Goal: Task Accomplishment & Management: Manage account settings

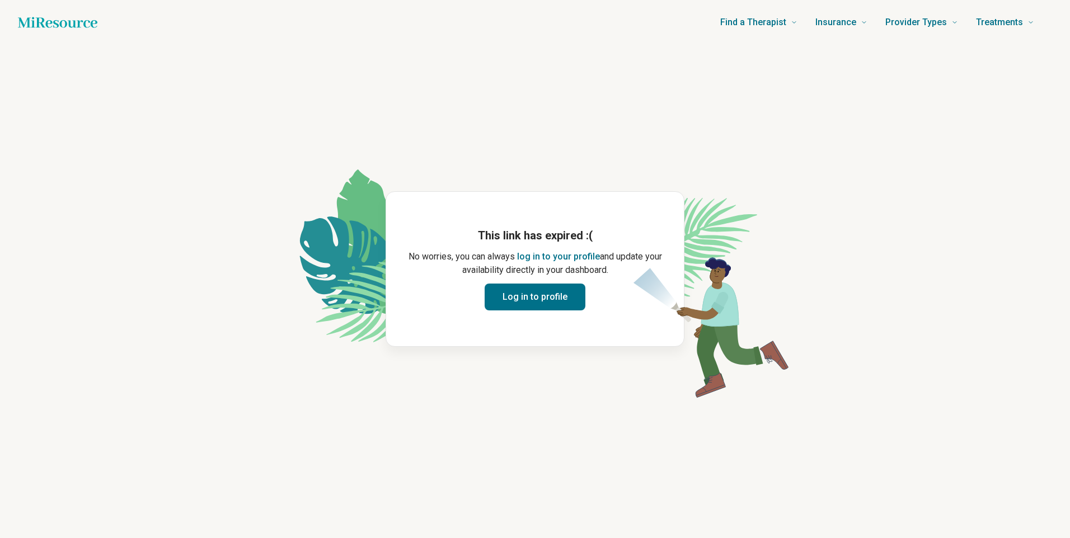
click at [546, 295] on button "Log in to profile" at bounding box center [535, 297] width 101 height 27
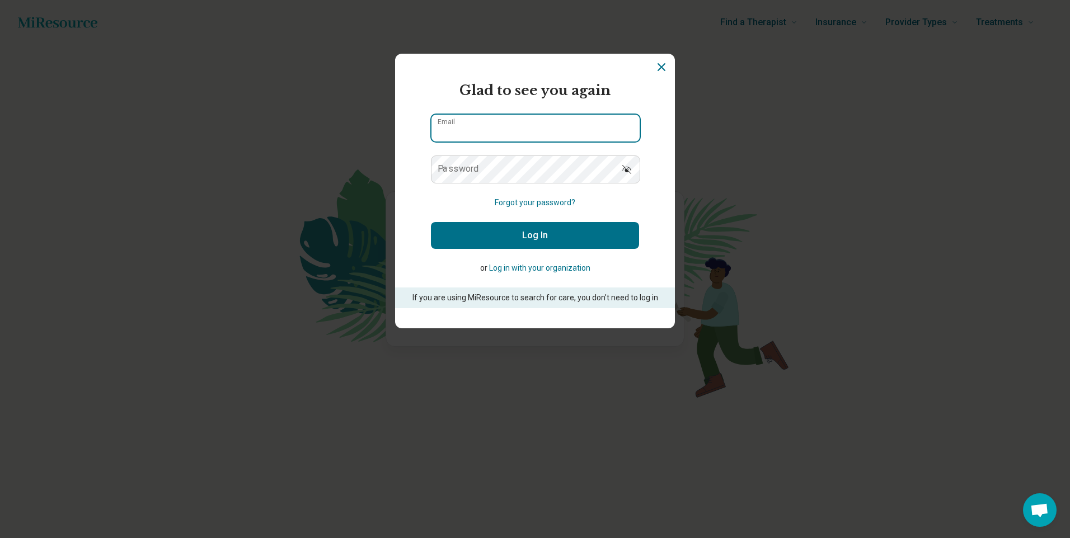
click at [506, 129] on input "Email" at bounding box center [535, 128] width 208 height 27
type input "**********"
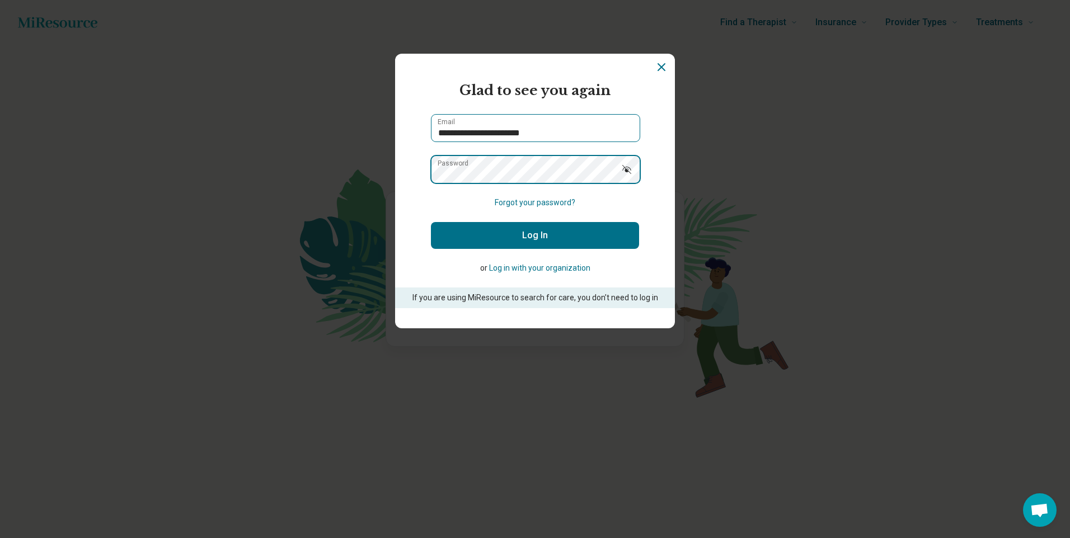
click at [431, 222] on button "Log In" at bounding box center [535, 235] width 208 height 27
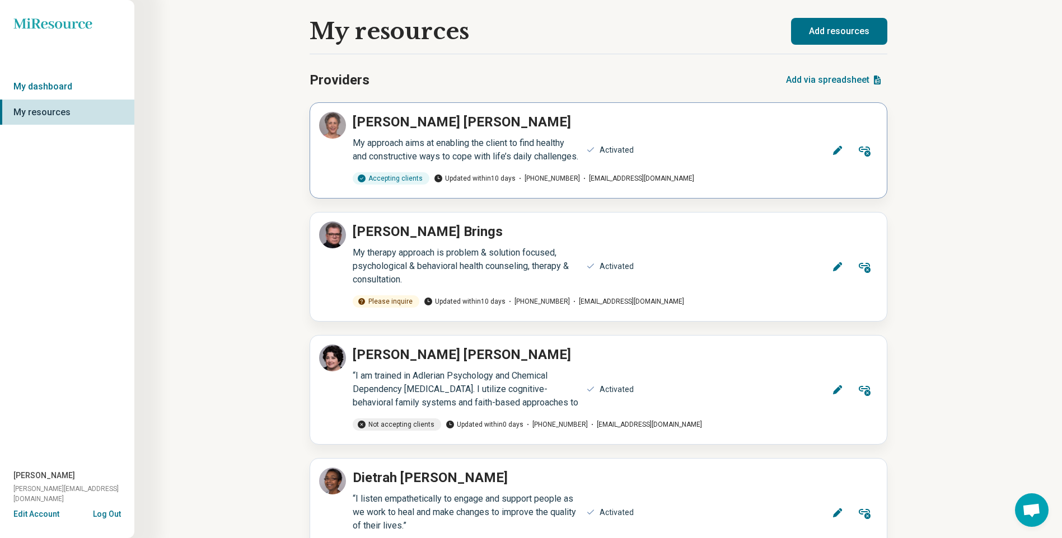
click at [841, 156] on icon at bounding box center [837, 150] width 11 height 11
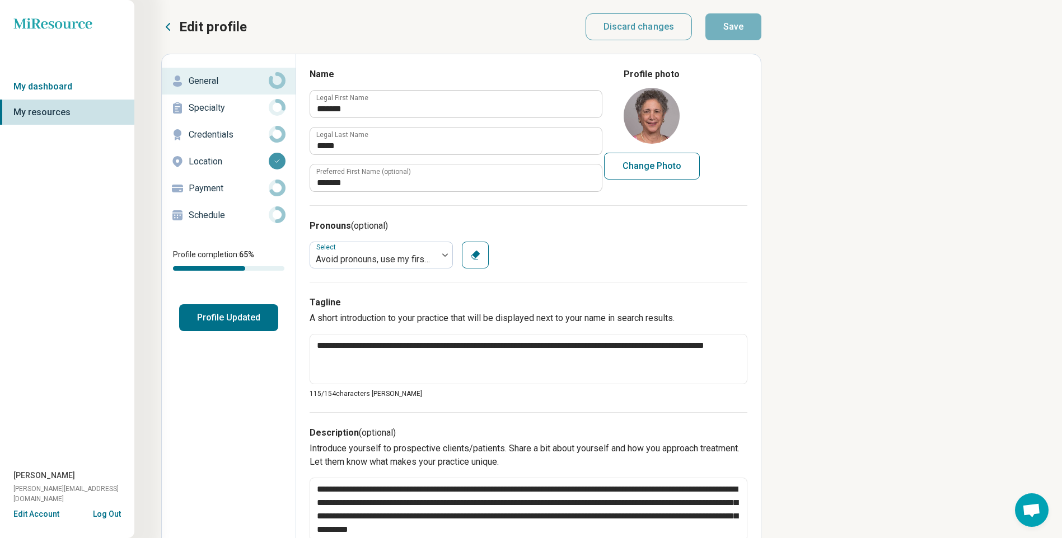
click at [210, 307] on button "Profile Updated" at bounding box center [228, 317] width 99 height 27
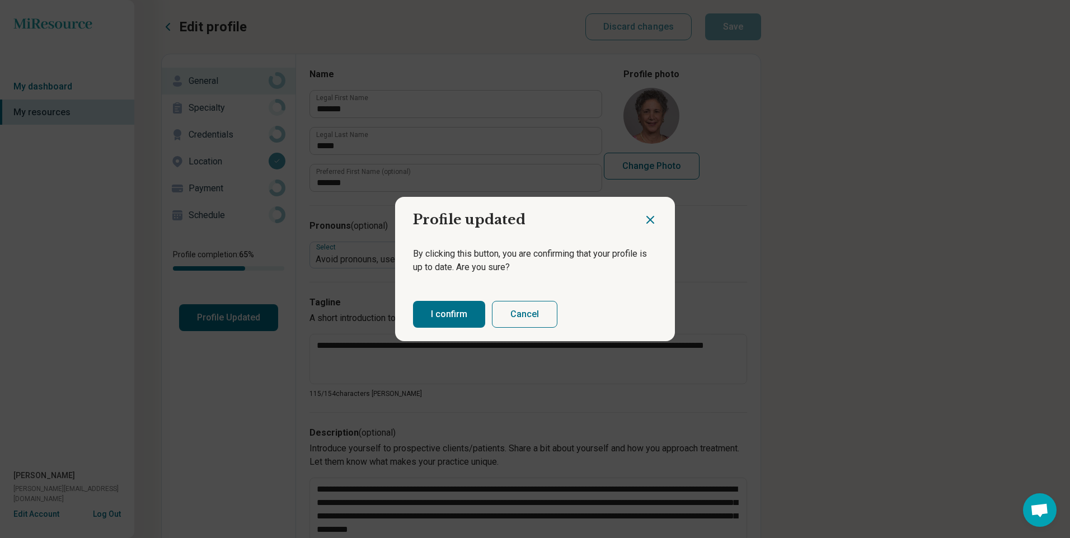
click at [449, 312] on button "I confirm" at bounding box center [449, 314] width 72 height 27
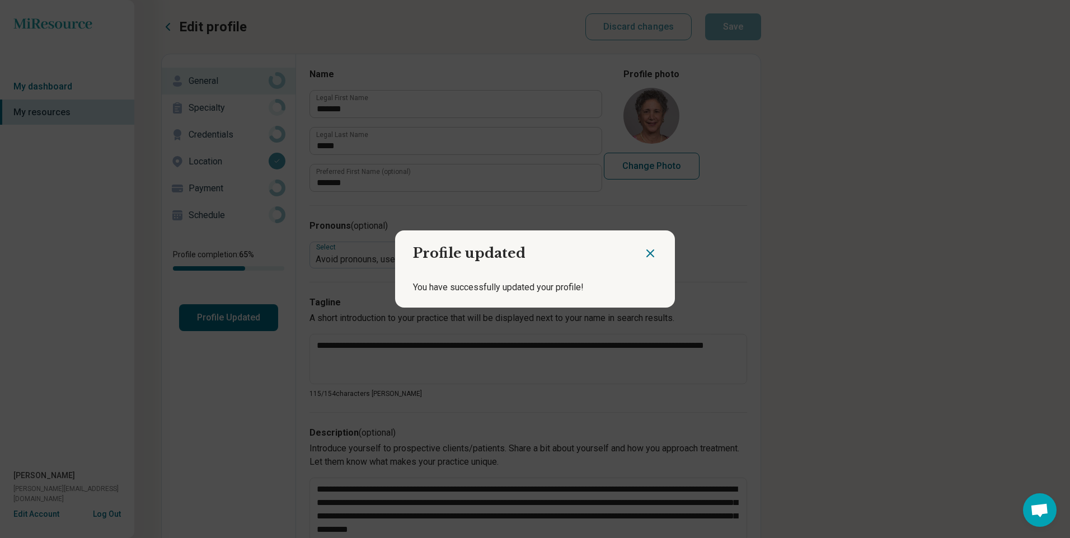
click at [644, 251] on icon "Close dialog" at bounding box center [650, 253] width 13 height 13
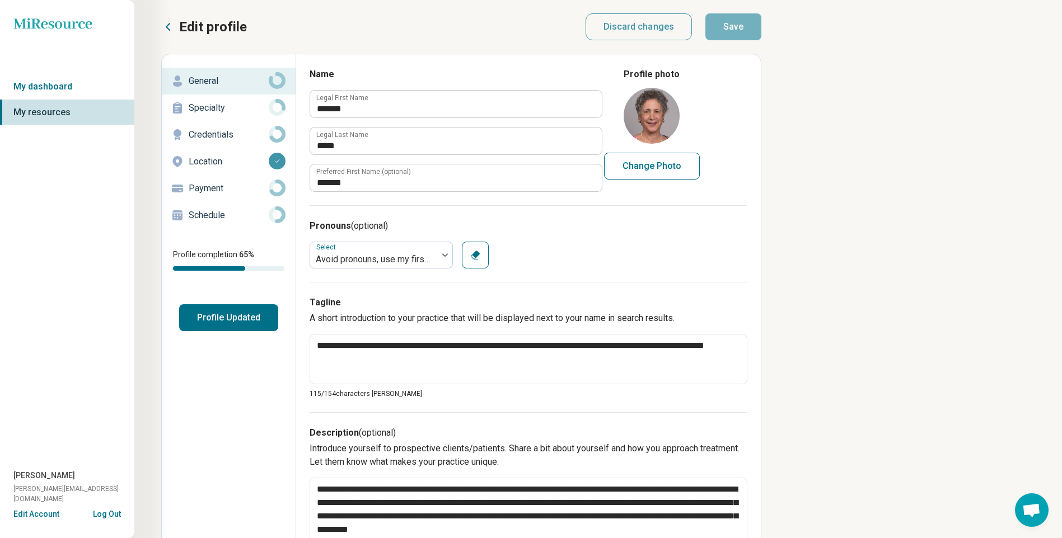
click at [201, 109] on p "Specialty" at bounding box center [229, 107] width 80 height 13
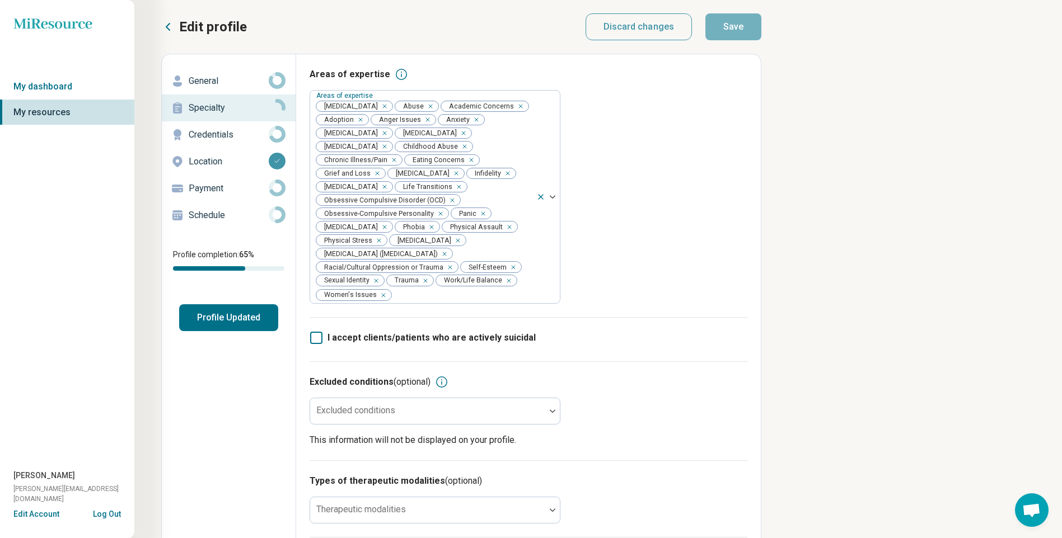
click at [218, 131] on p "Credentials" at bounding box center [229, 134] width 80 height 13
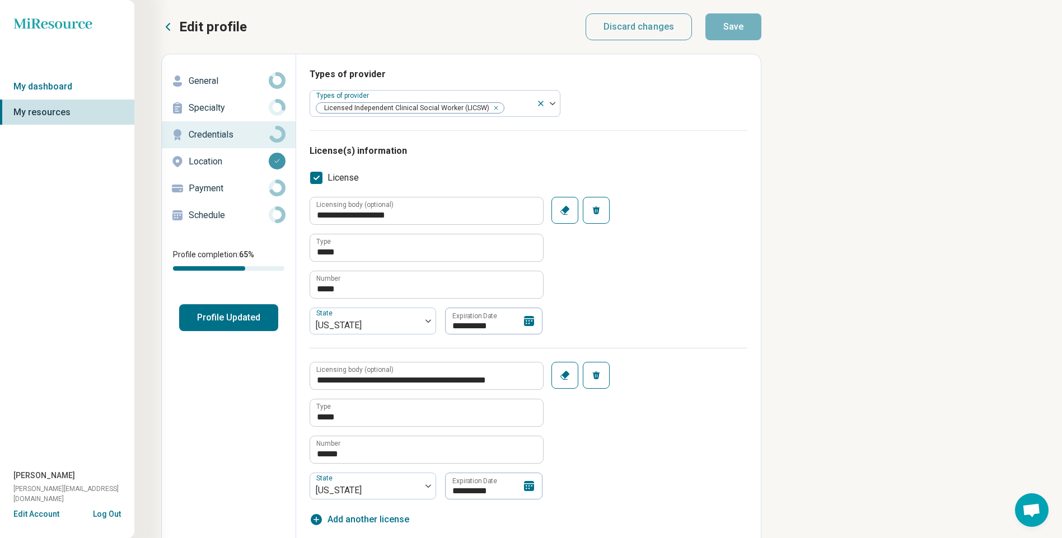
click at [248, 168] on p "Location" at bounding box center [229, 161] width 80 height 13
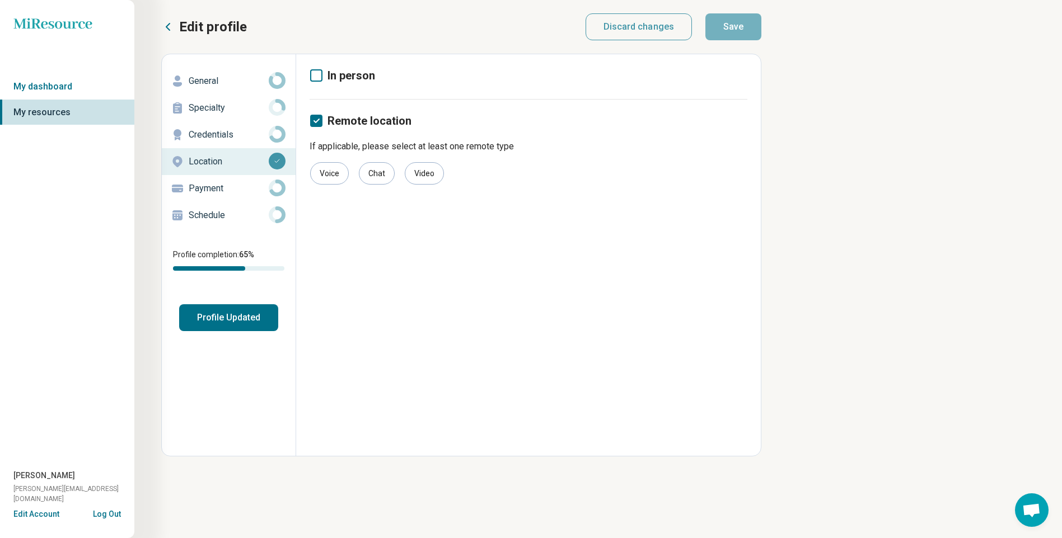
click at [225, 109] on p "Specialty" at bounding box center [229, 107] width 80 height 13
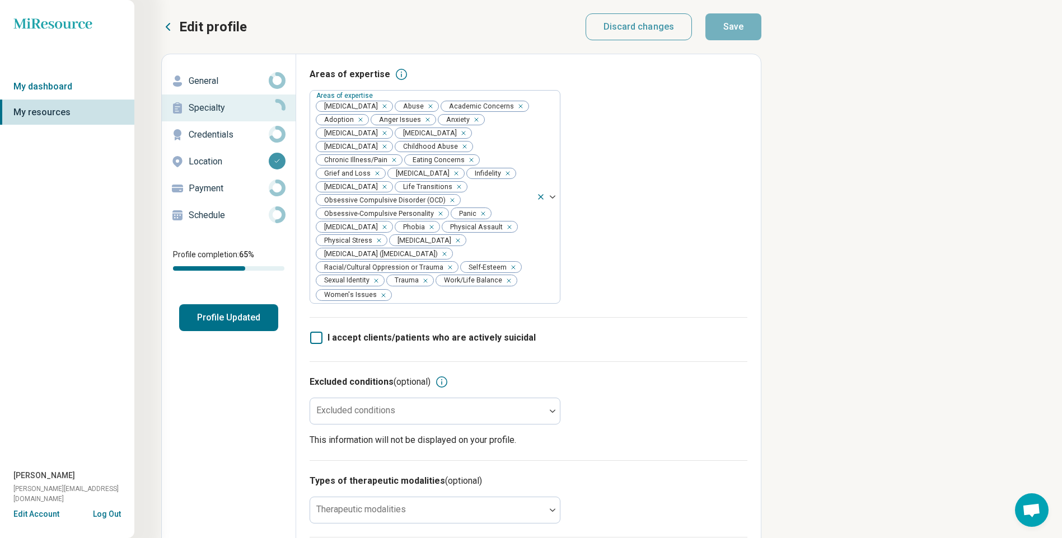
click at [193, 79] on p "General" at bounding box center [229, 80] width 80 height 13
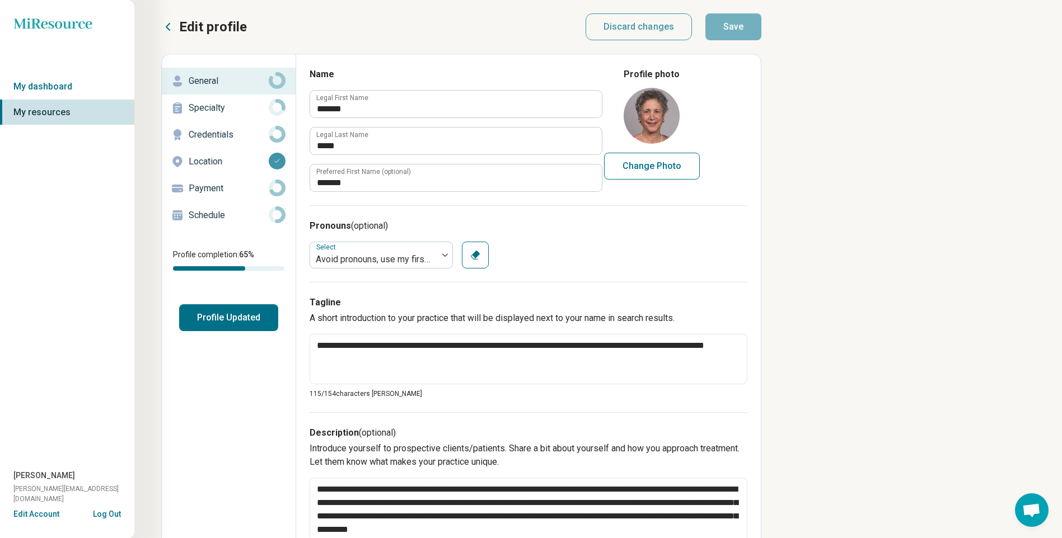
click at [206, 219] on p "Schedule" at bounding box center [229, 215] width 80 height 13
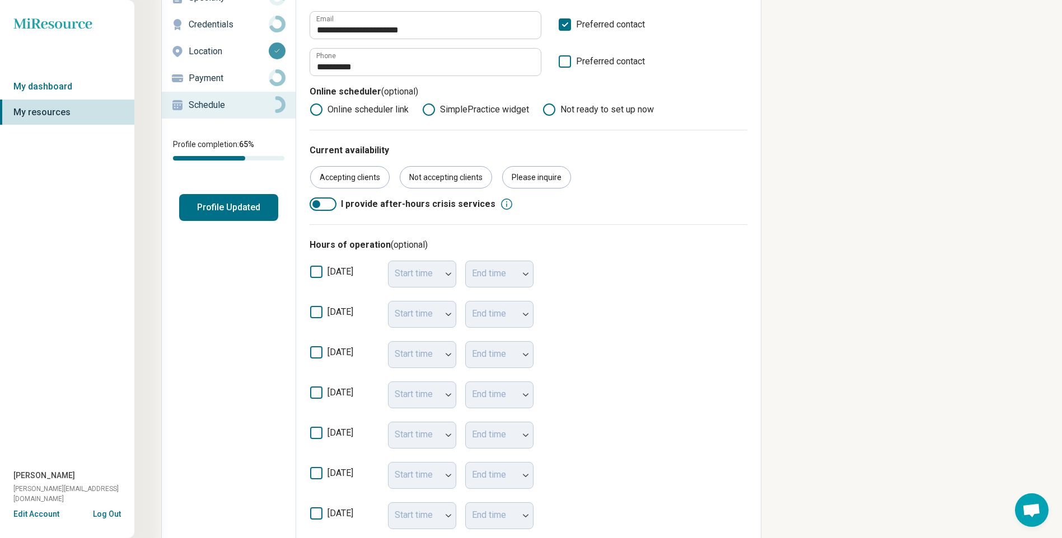
scroll to position [109, 0]
click at [211, 201] on button "Profile Updated" at bounding box center [228, 208] width 99 height 27
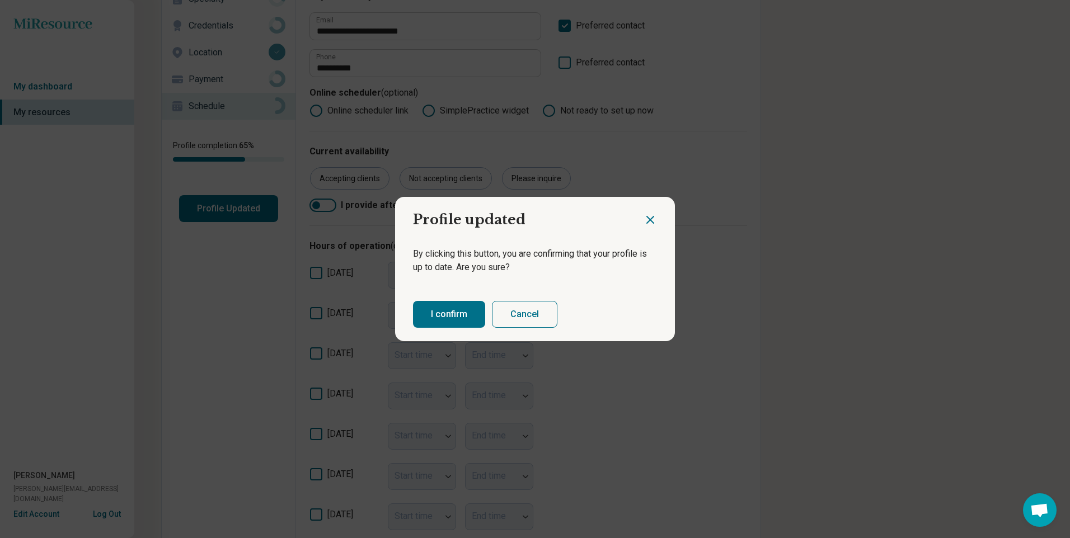
click at [439, 321] on button "I confirm" at bounding box center [449, 314] width 72 height 27
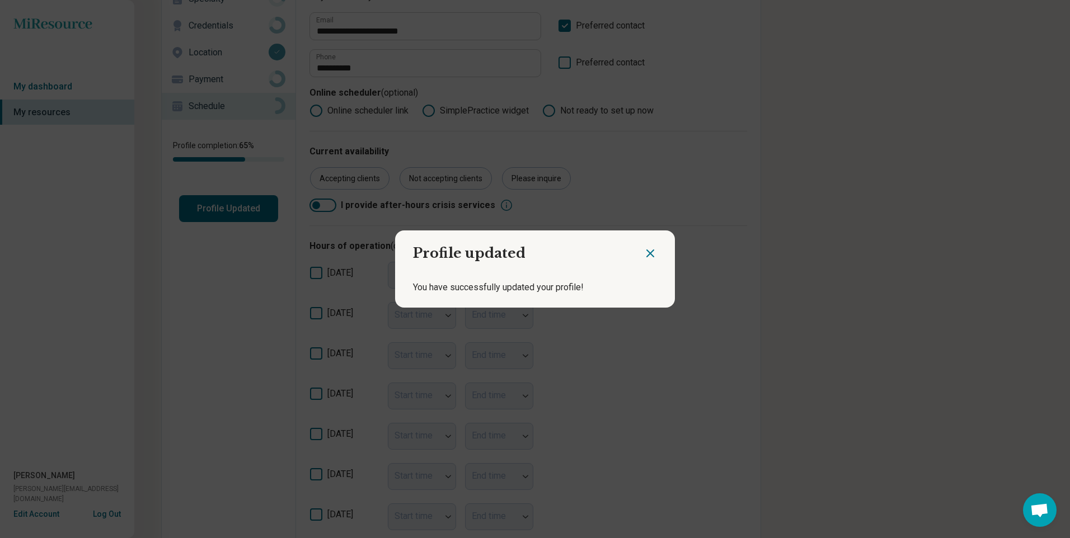
click at [644, 254] on icon "Close dialog" at bounding box center [650, 253] width 13 height 13
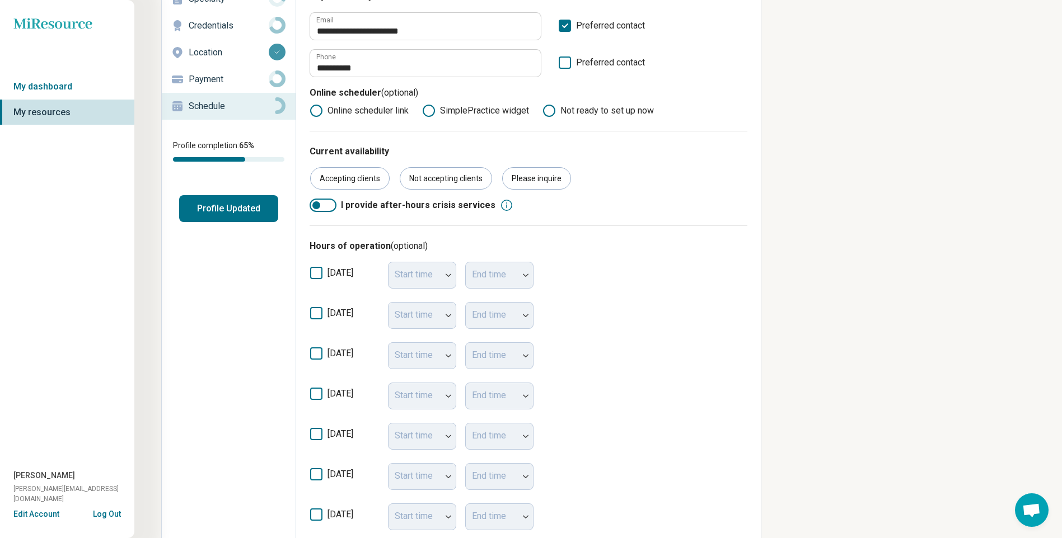
scroll to position [0, 0]
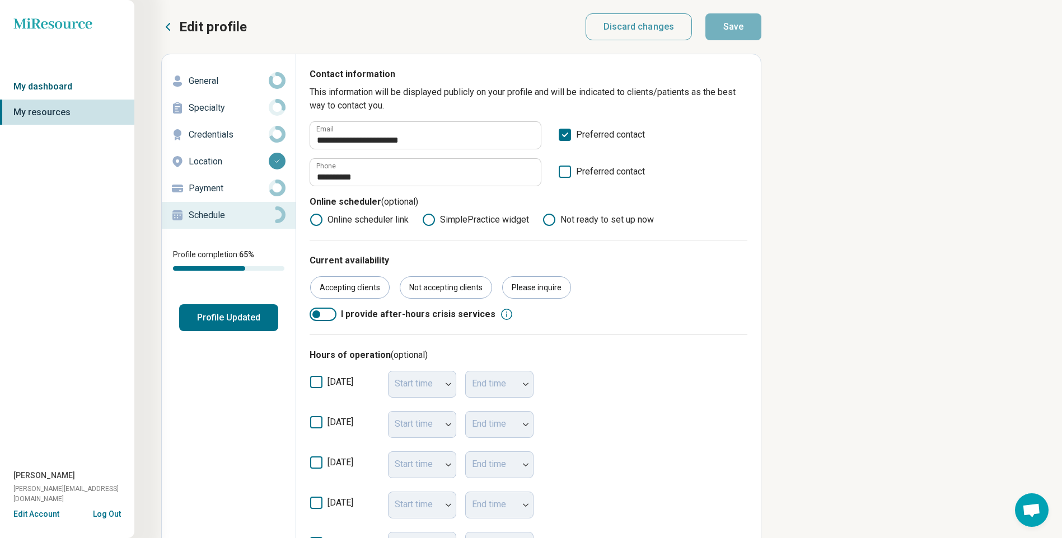
click at [67, 90] on link "My dashboard" at bounding box center [67, 87] width 134 height 26
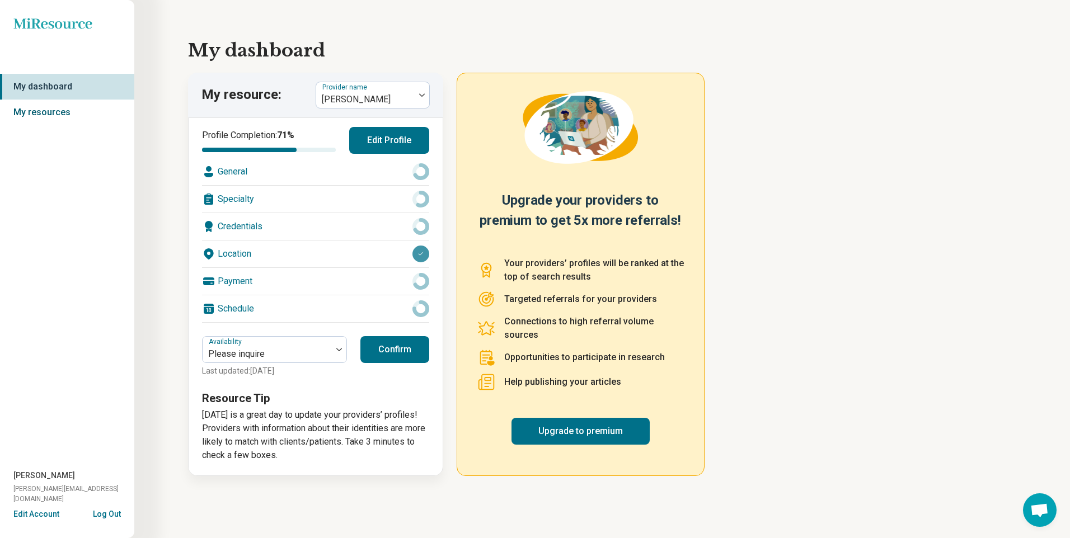
click at [59, 109] on link "My resources" at bounding box center [67, 113] width 134 height 26
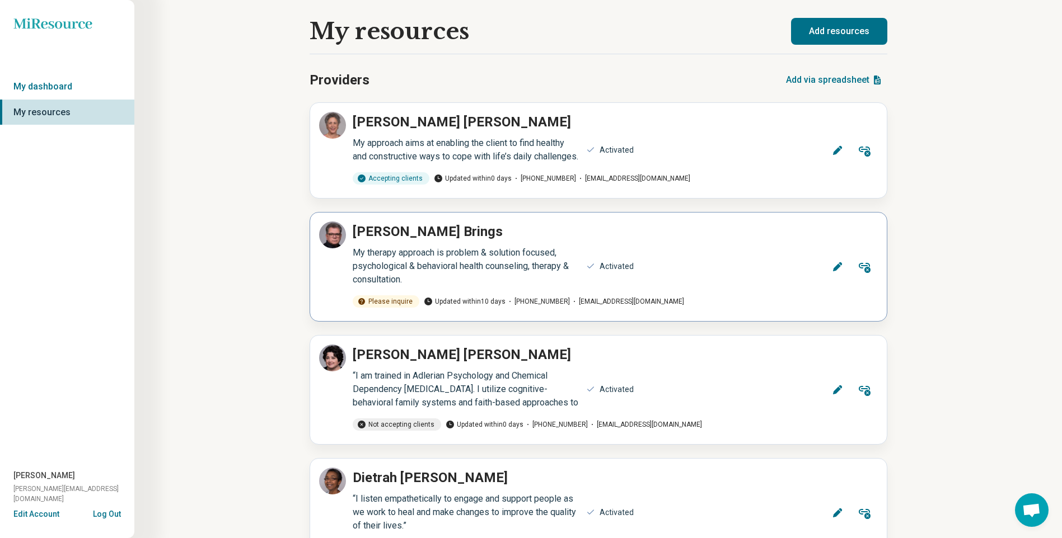
click at [830, 274] on button "Edit" at bounding box center [837, 266] width 27 height 27
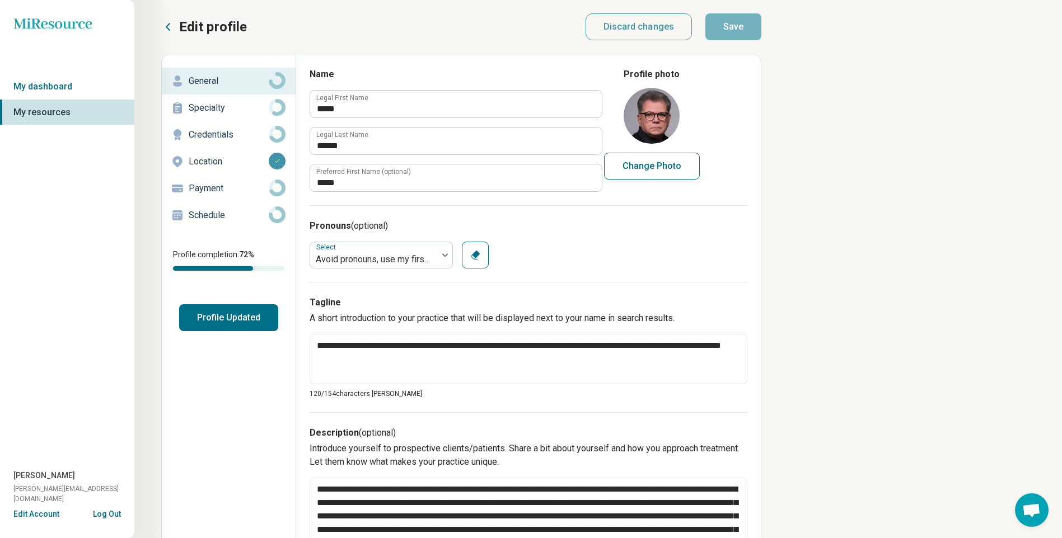
click at [224, 214] on p "Schedule" at bounding box center [229, 215] width 80 height 13
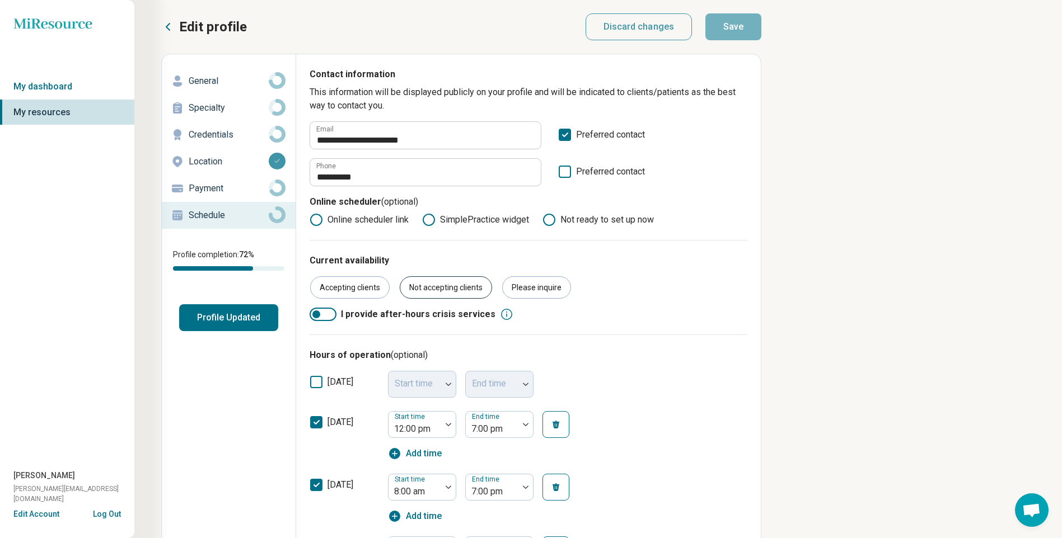
click at [421, 284] on div "Not accepting clients" at bounding box center [446, 287] width 92 height 22
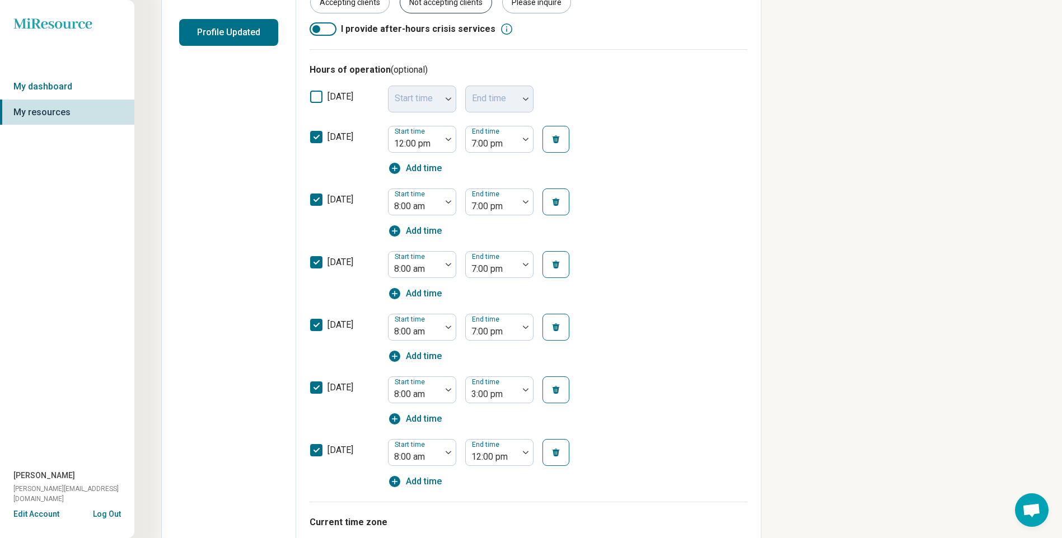
scroll to position [448, 0]
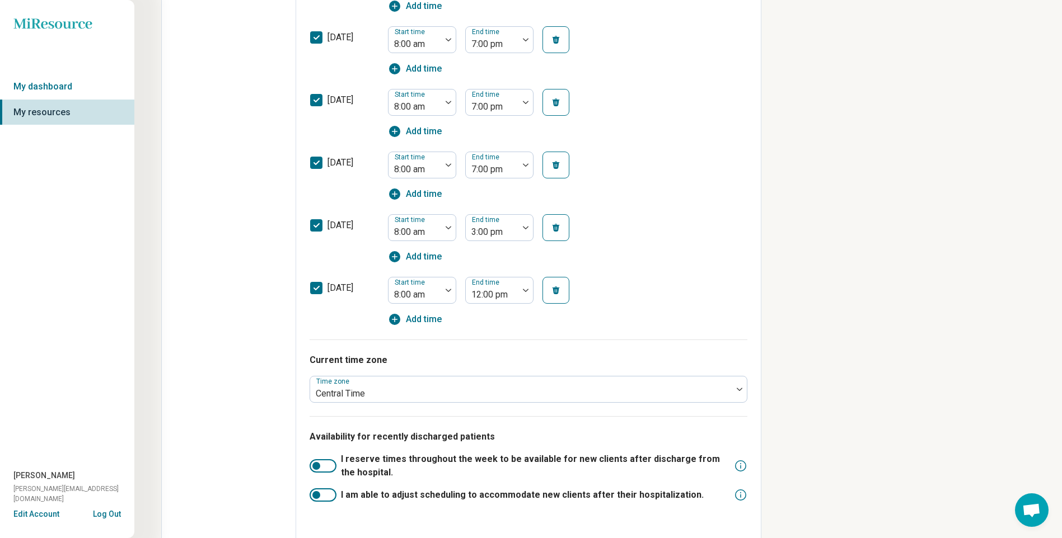
click at [325, 466] on div at bounding box center [322, 465] width 27 height 13
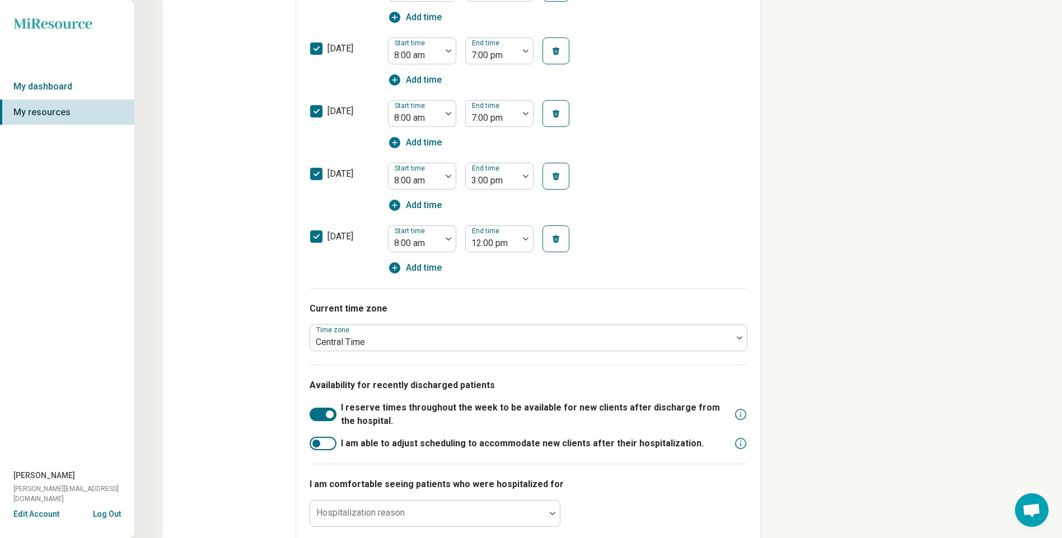
scroll to position [533, 0]
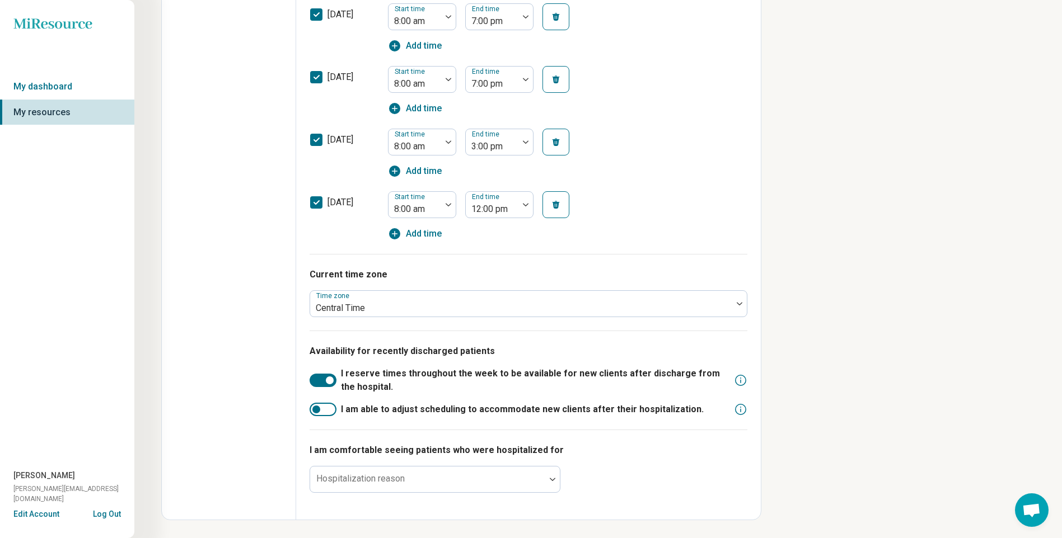
click at [317, 416] on div at bounding box center [322, 409] width 27 height 13
click at [326, 383] on div at bounding box center [330, 381] width 8 height 8
click at [331, 412] on div at bounding box center [330, 410] width 8 height 8
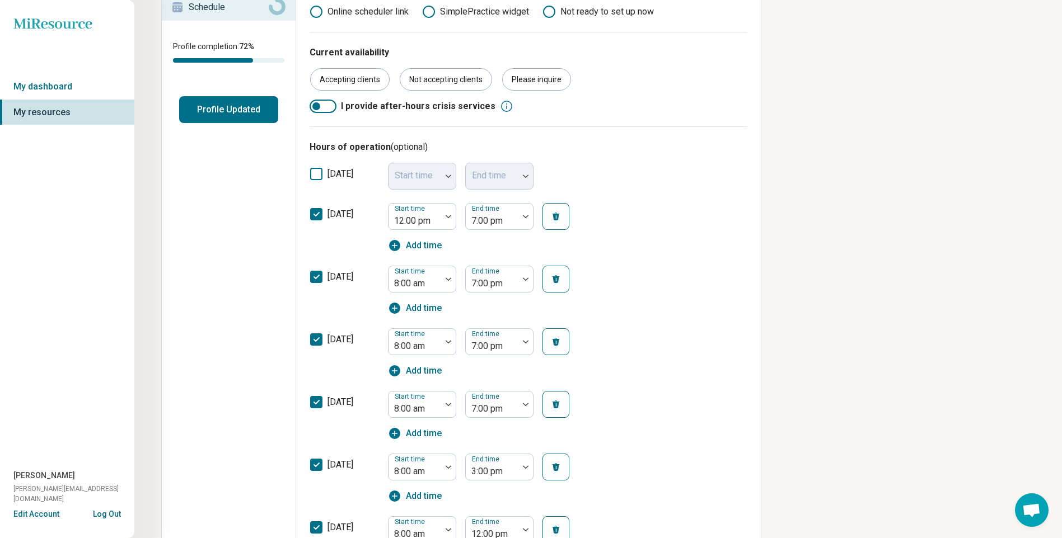
scroll to position [0, 0]
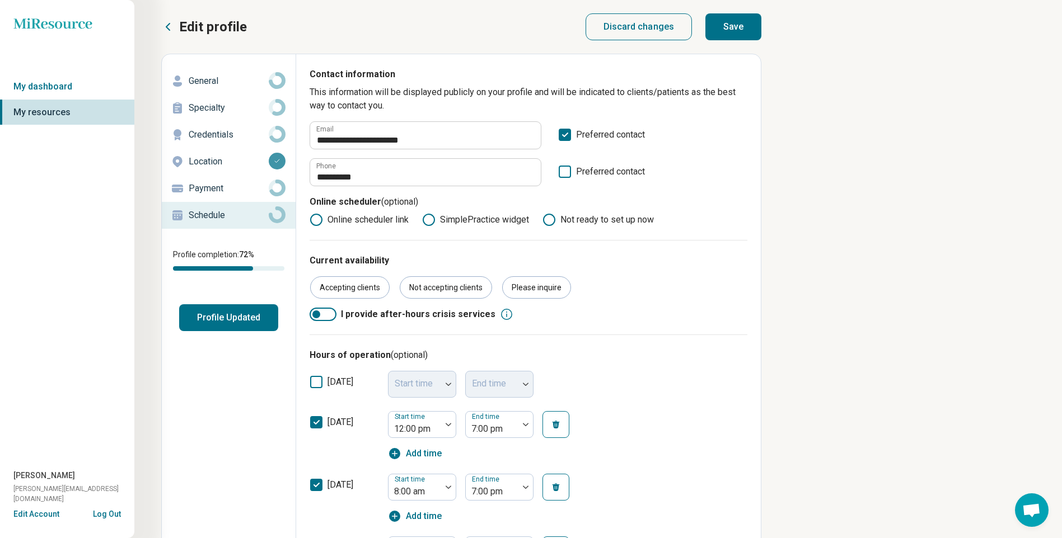
click at [251, 312] on button "Profile Updated" at bounding box center [228, 317] width 99 height 27
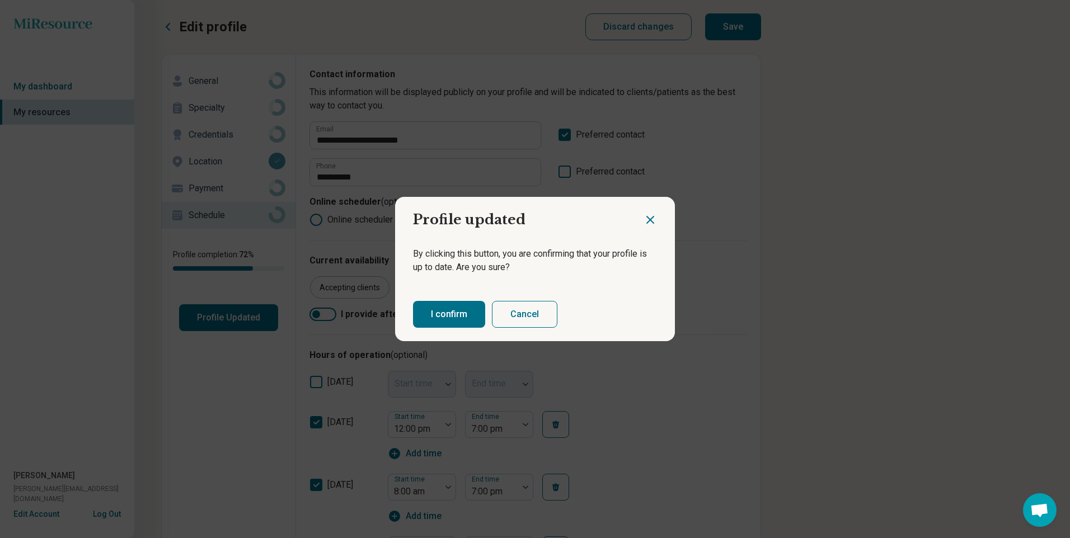
click at [418, 306] on button "I confirm" at bounding box center [449, 314] width 72 height 27
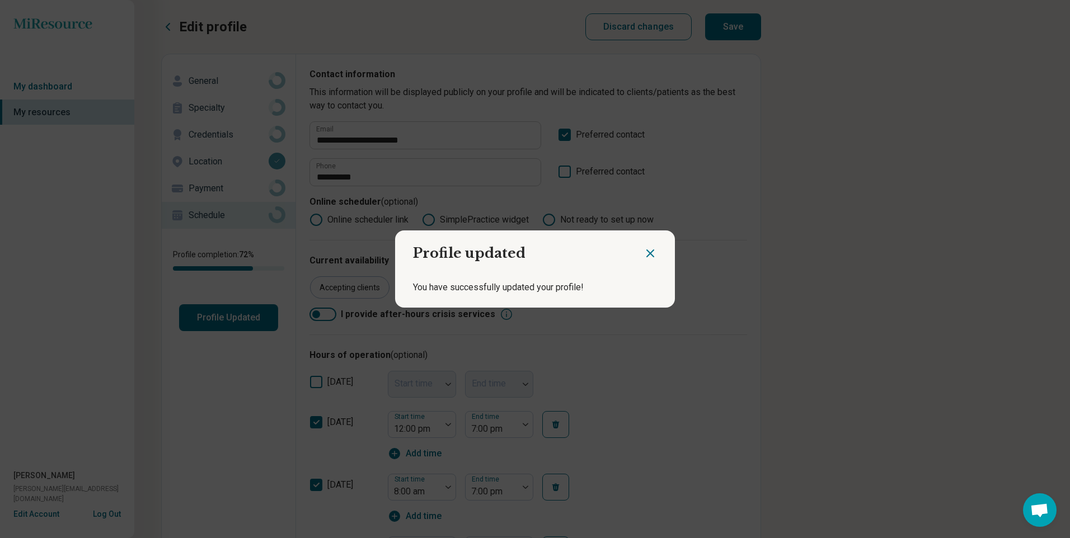
click at [647, 257] on icon "Close dialog" at bounding box center [650, 253] width 13 height 13
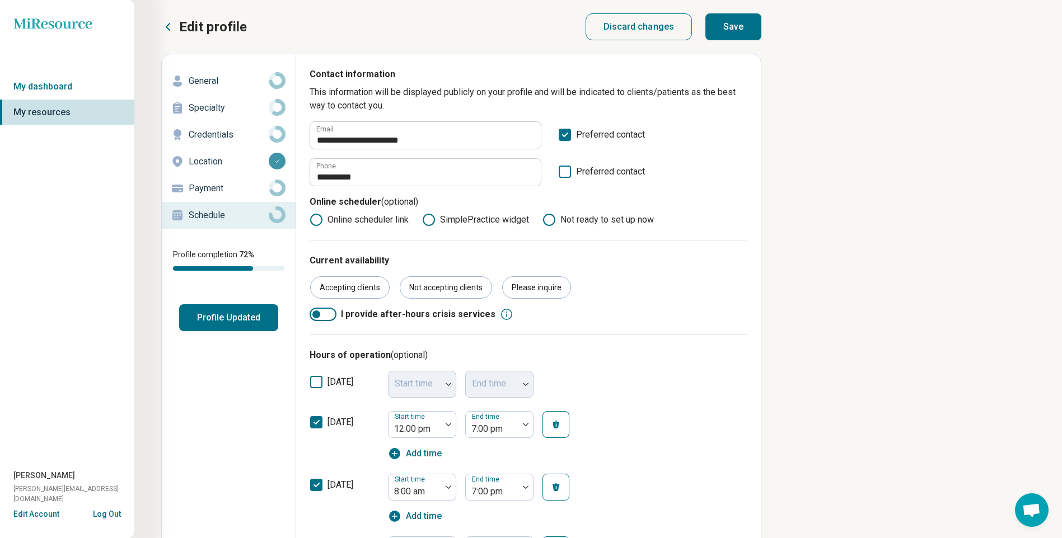
click at [205, 22] on p "Edit profile" at bounding box center [213, 27] width 68 height 18
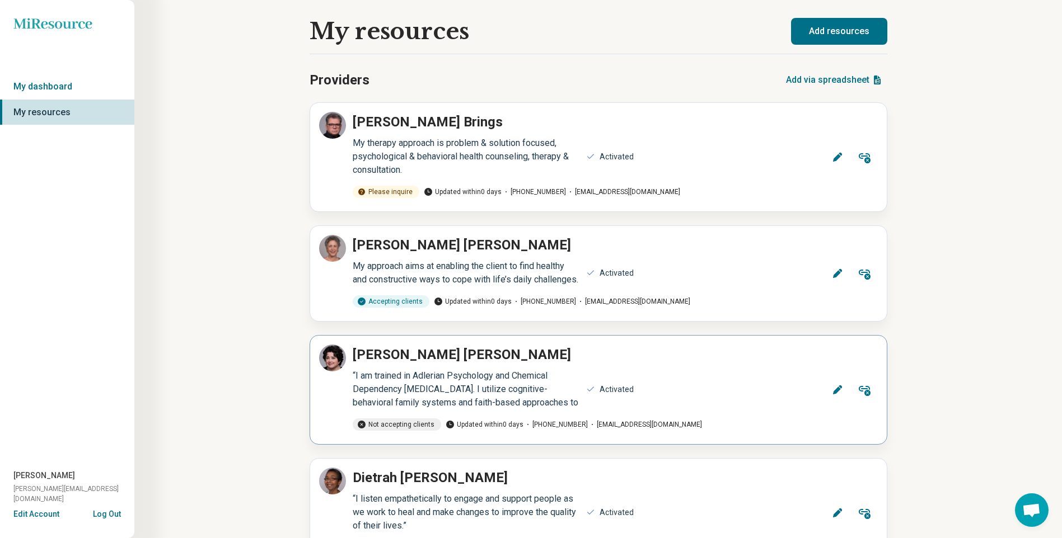
click at [835, 395] on icon at bounding box center [836, 390] width 9 height 9
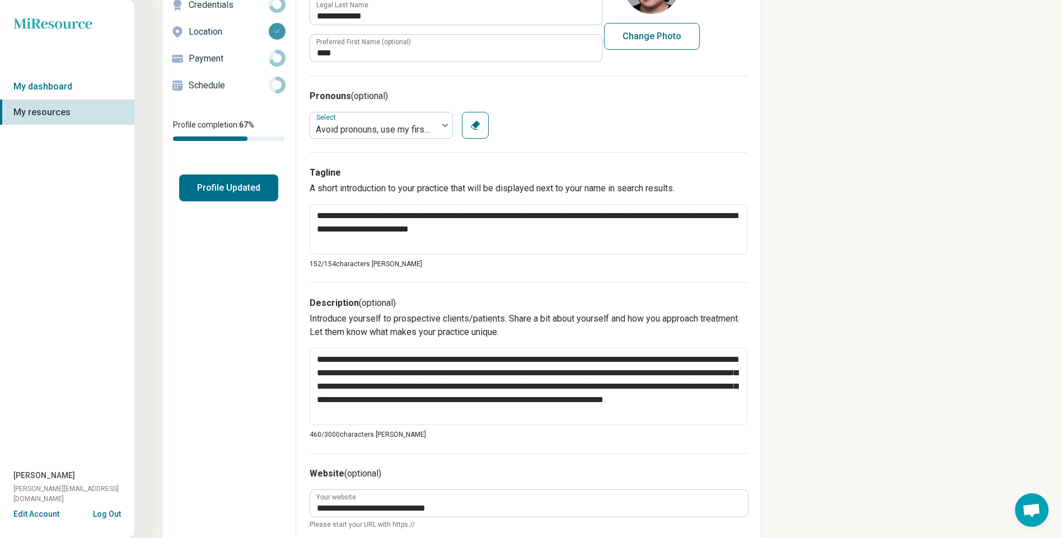
scroll to position [112, 0]
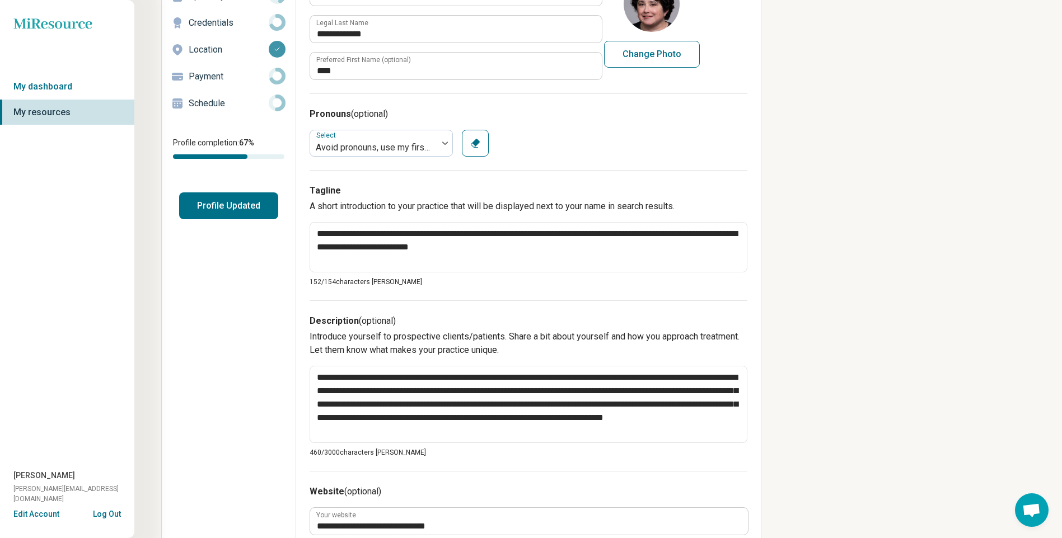
click at [230, 196] on button "Profile Updated" at bounding box center [228, 206] width 99 height 27
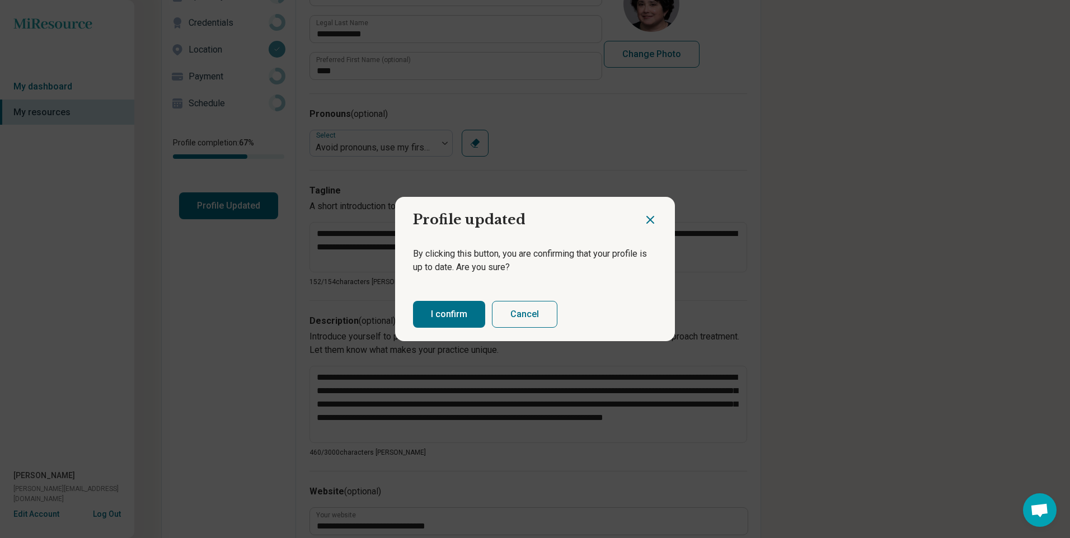
click at [447, 319] on button "I confirm" at bounding box center [449, 314] width 72 height 27
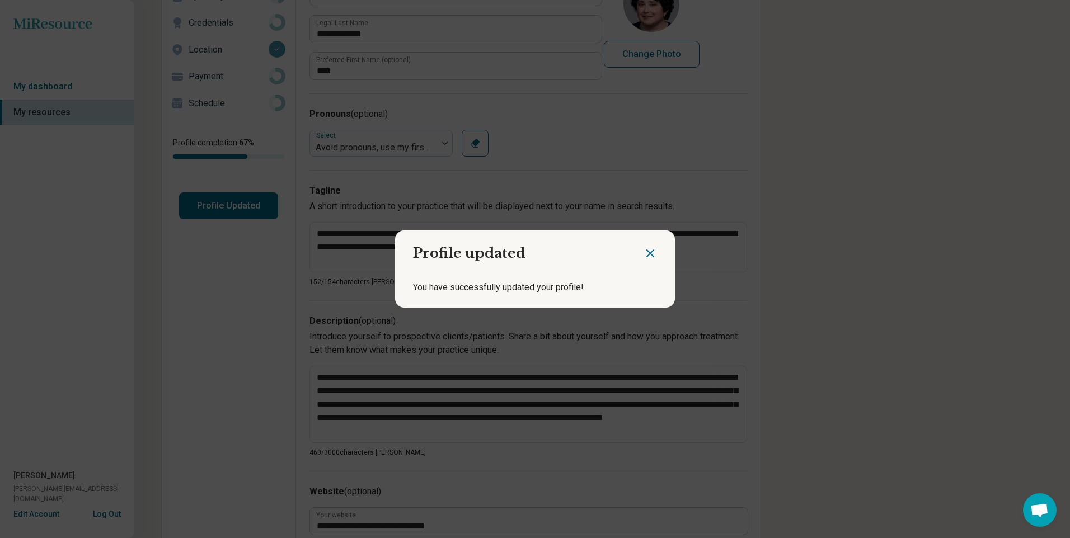
click at [646, 251] on icon "Close dialog" at bounding box center [650, 253] width 13 height 13
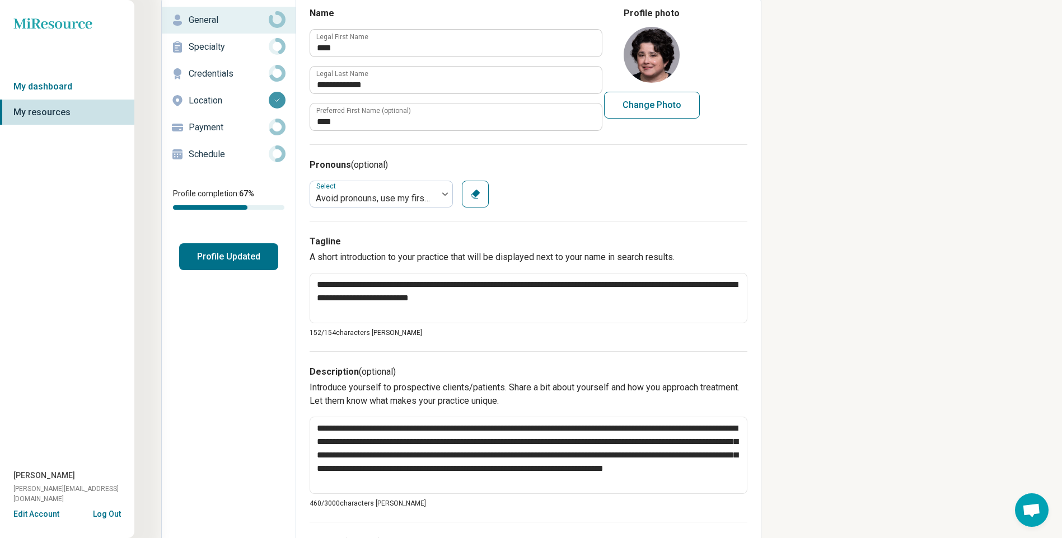
scroll to position [0, 0]
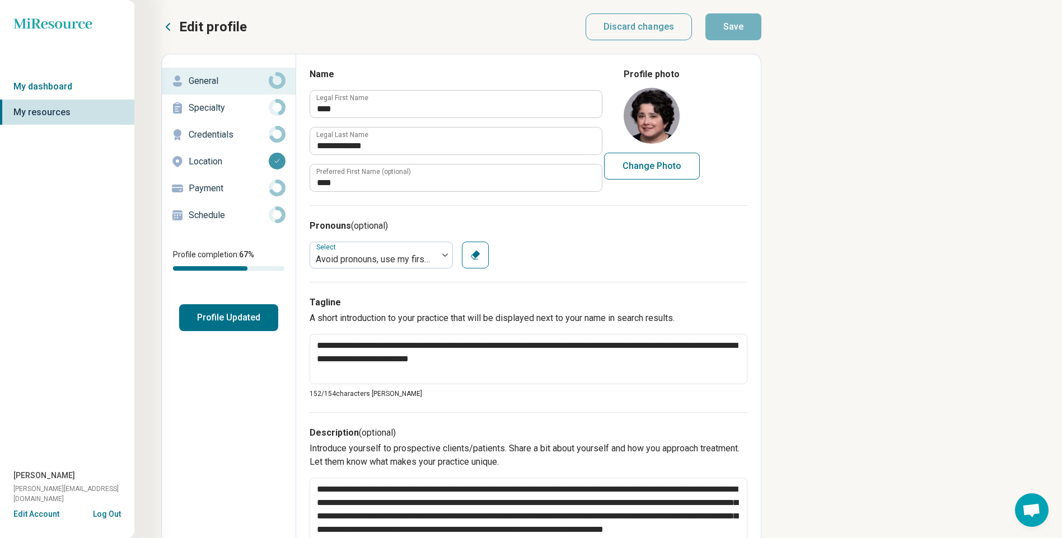
click at [194, 33] on p "Edit profile" at bounding box center [213, 27] width 68 height 18
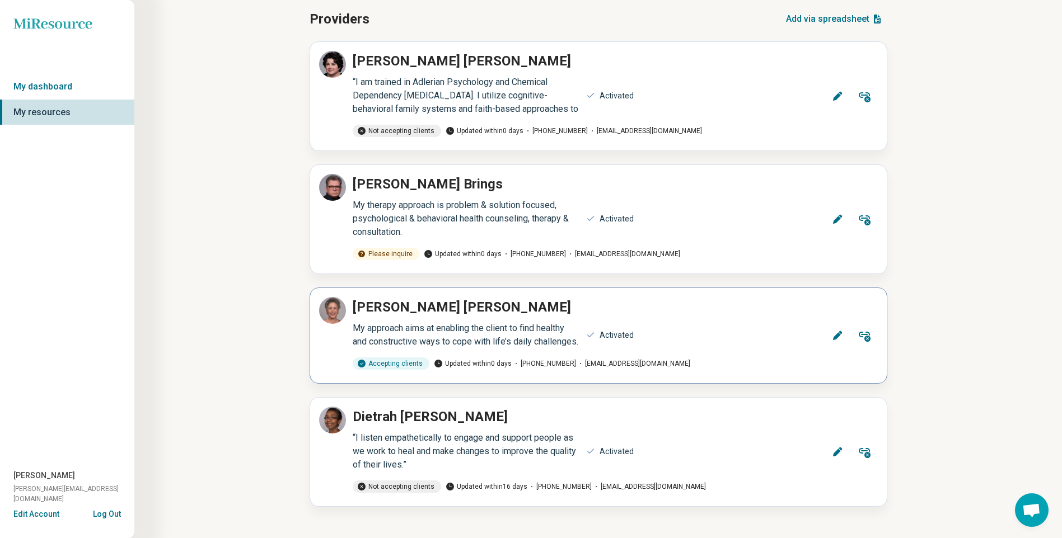
scroll to position [74, 0]
click at [832, 214] on icon at bounding box center [837, 219] width 11 height 11
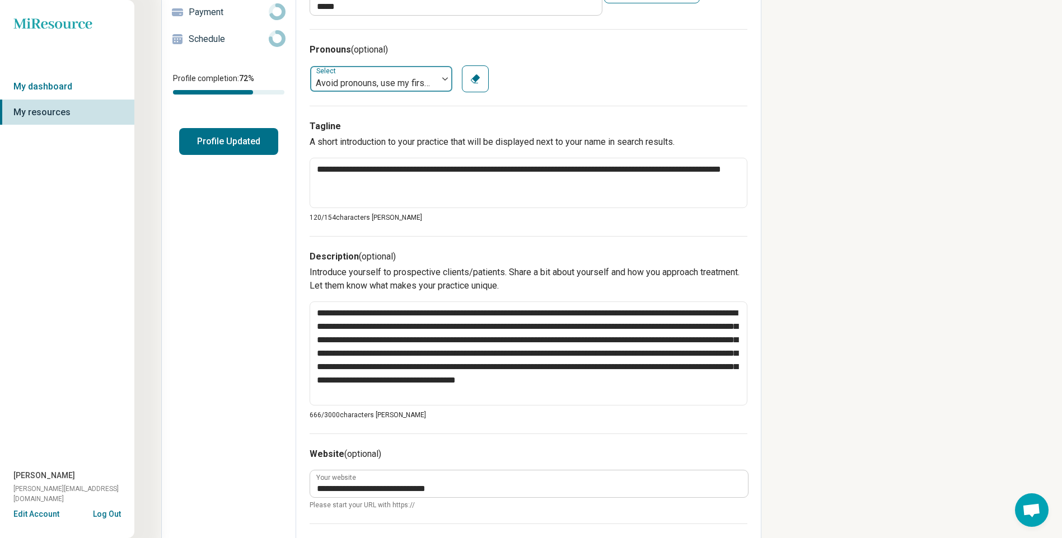
scroll to position [37, 0]
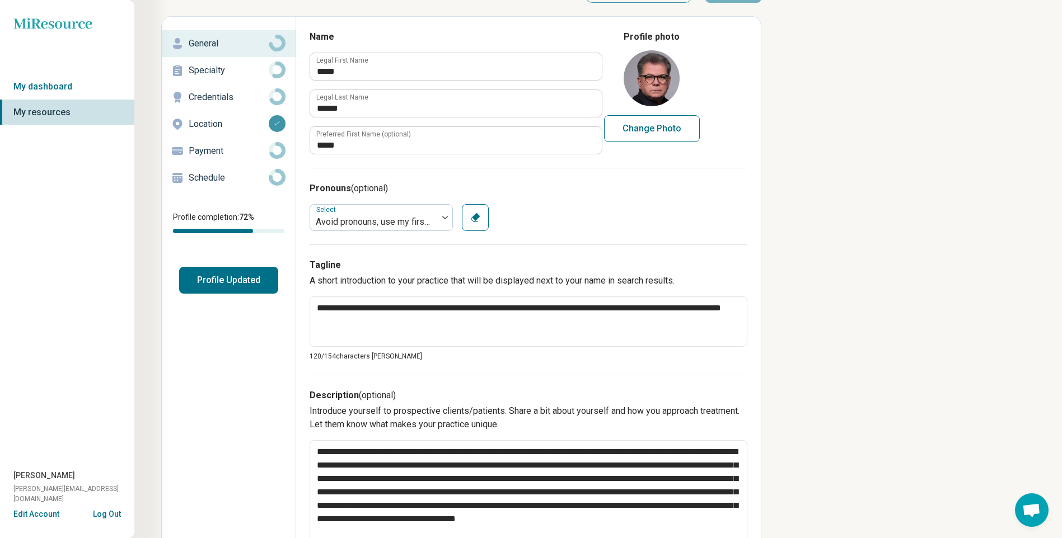
click at [185, 178] on div "Schedule" at bounding box center [229, 178] width 116 height 18
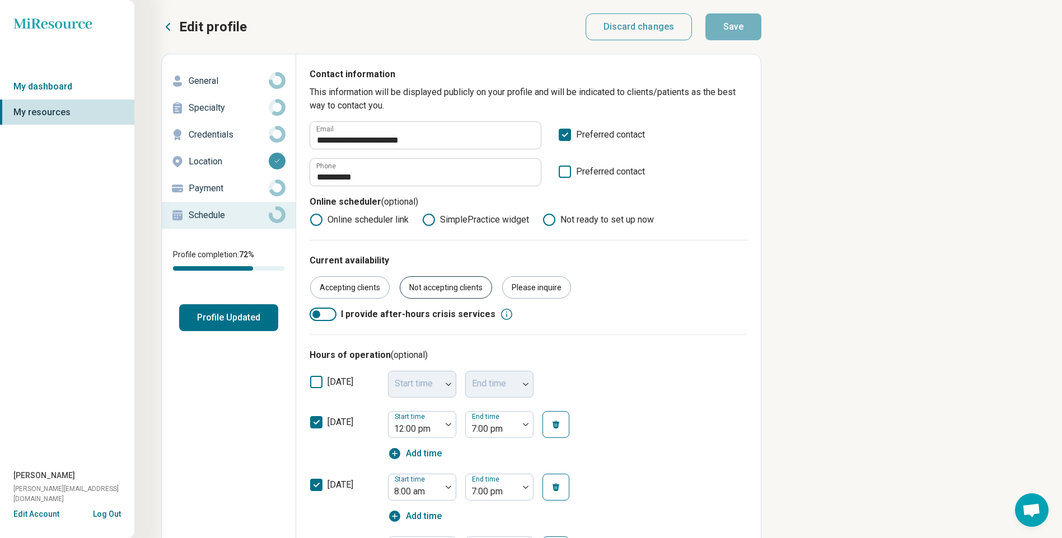
click at [420, 291] on div "Not accepting clients" at bounding box center [446, 287] width 92 height 22
click at [733, 29] on button "Save" at bounding box center [733, 26] width 56 height 27
click at [211, 323] on button "Profile Updated" at bounding box center [228, 317] width 99 height 27
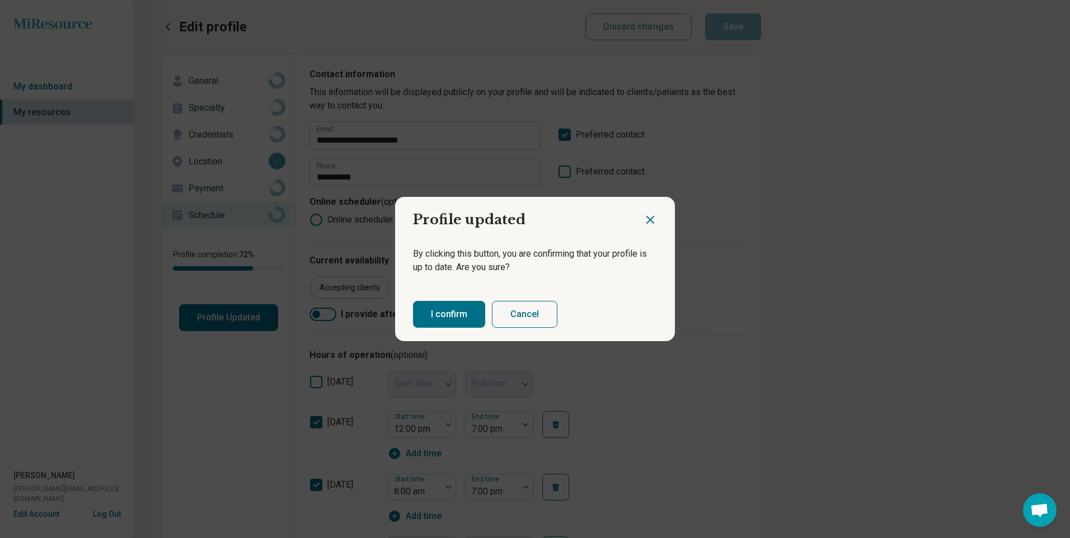
click at [430, 309] on button "I confirm" at bounding box center [449, 314] width 72 height 27
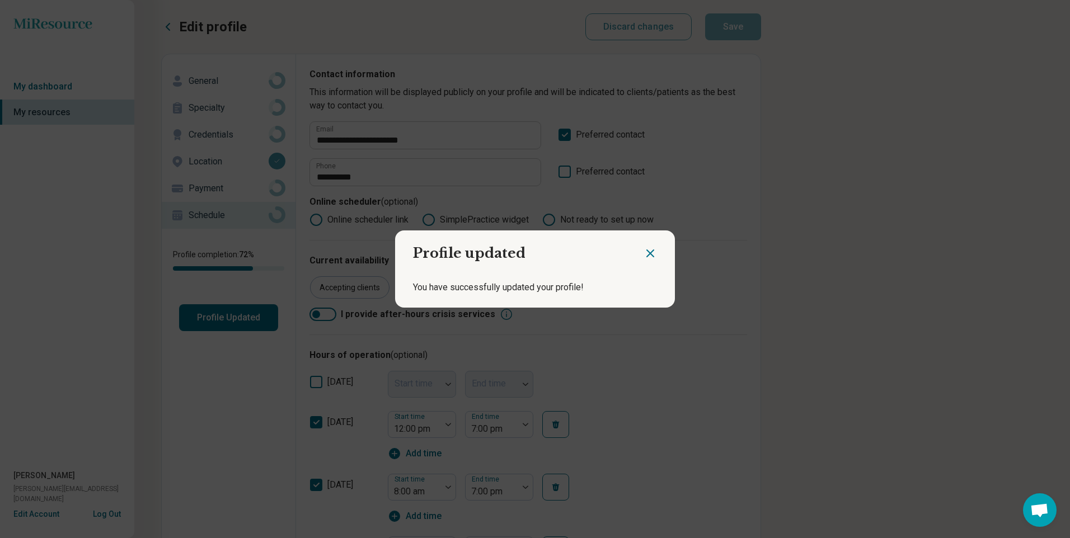
click at [649, 253] on icon "Close dialog" at bounding box center [650, 253] width 13 height 13
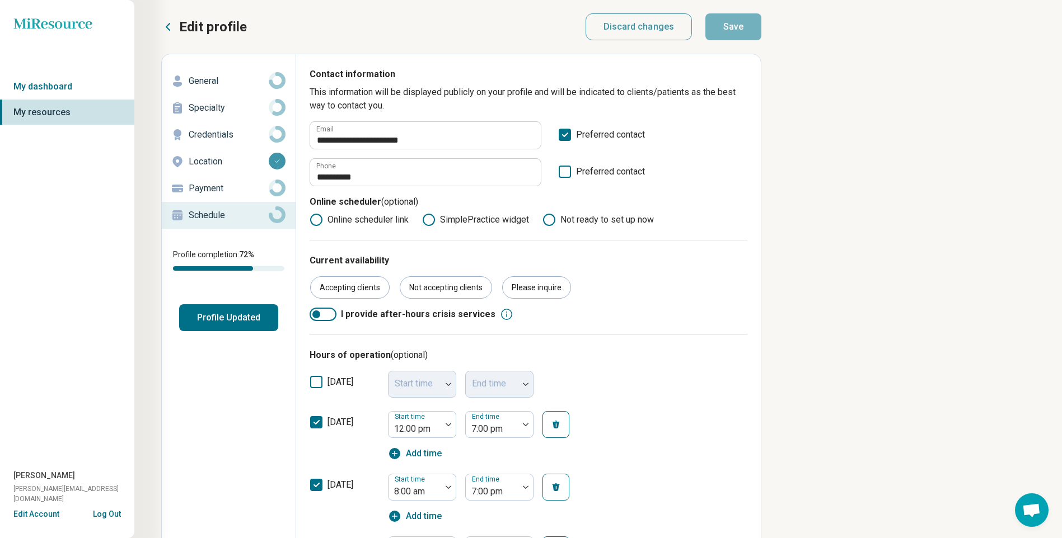
click at [208, 23] on p "Edit profile" at bounding box center [213, 27] width 68 height 18
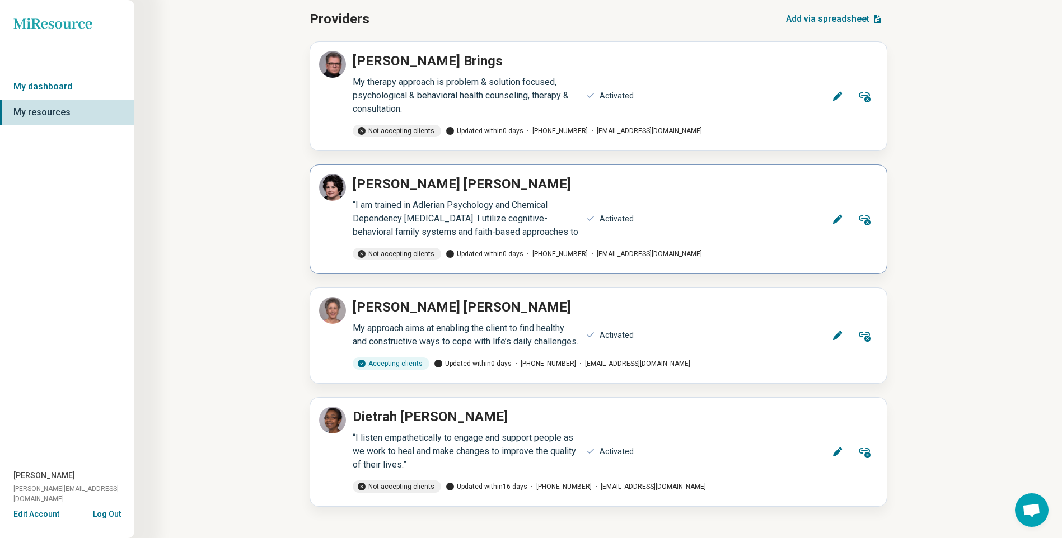
scroll to position [74, 0]
click at [832, 452] on icon at bounding box center [837, 452] width 11 height 11
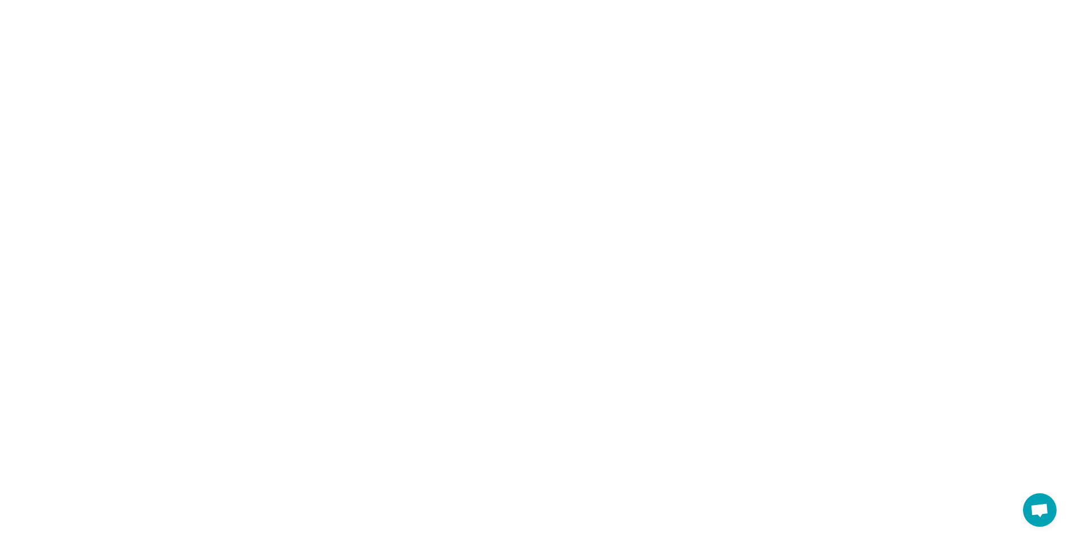
type textarea "*"
